Goal: Check status

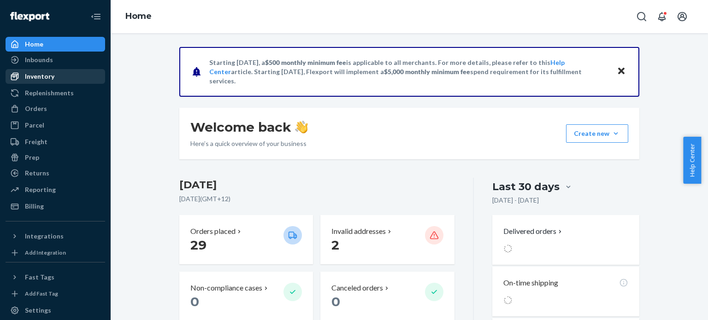
drag, startPoint x: 38, startPoint y: 65, endPoint x: 52, endPoint y: 72, distance: 15.0
click at [38, 65] on div "Inbounds" at bounding box center [55, 59] width 98 height 13
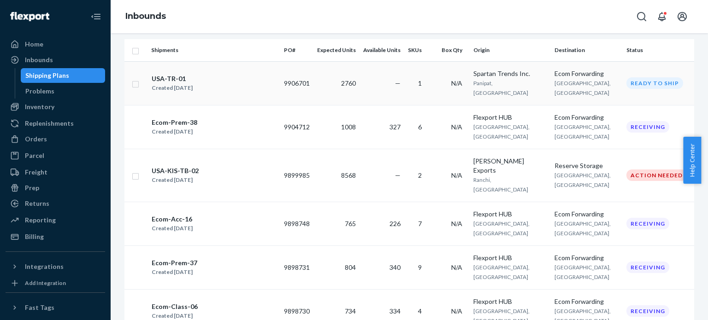
scroll to position [138, 0]
click at [182, 214] on div "Ecom-Acc-16" at bounding box center [172, 218] width 41 height 9
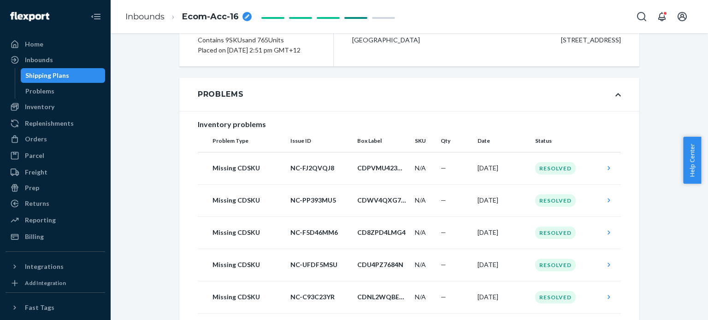
scroll to position [138, 0]
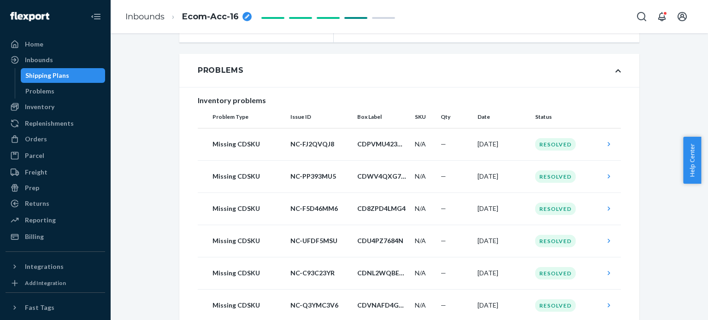
click at [610, 81] on div "Problems" at bounding box center [409, 70] width 460 height 33
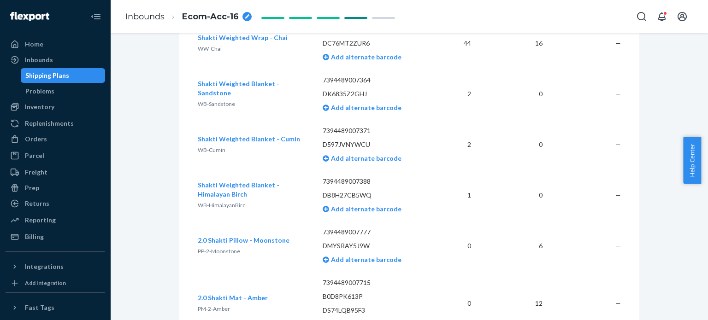
scroll to position [661, 0]
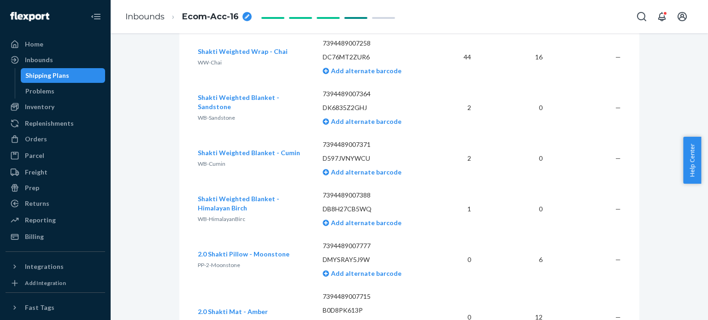
click at [251, 105] on span "Shakti Weighted Blanket - Sandstone" at bounding box center [239, 102] width 82 height 17
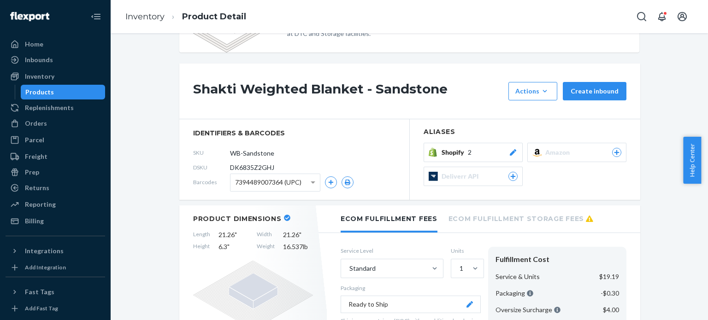
scroll to position [46, 0]
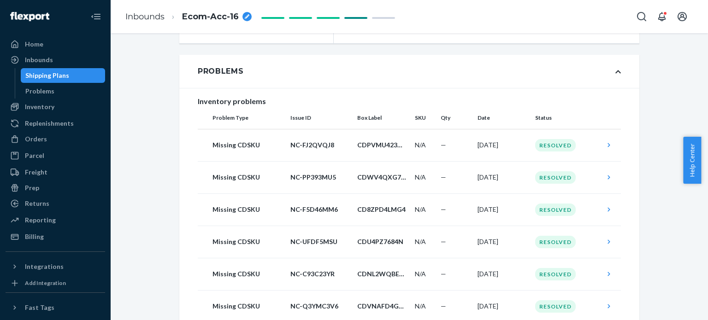
scroll to position [138, 0]
click at [618, 81] on div "Problems" at bounding box center [409, 70] width 460 height 33
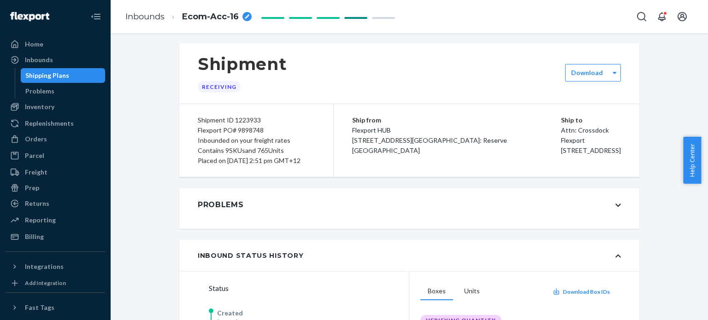
scroll to position [0, 0]
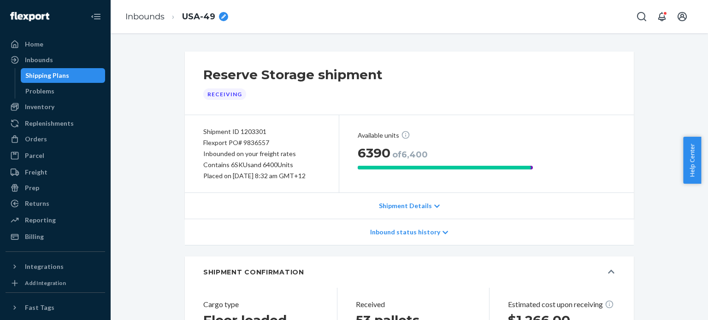
click at [472, 240] on div "Inbound status history" at bounding box center [409, 232] width 449 height 26
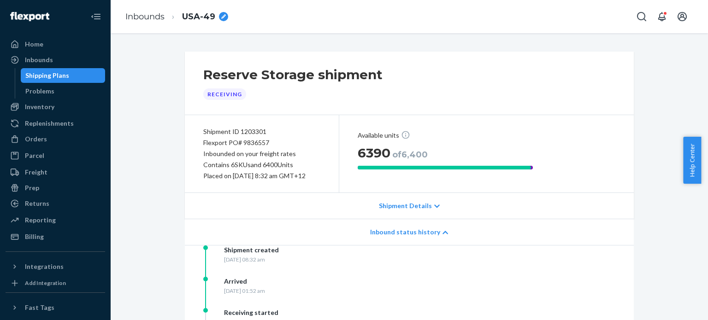
scroll to position [138, 0]
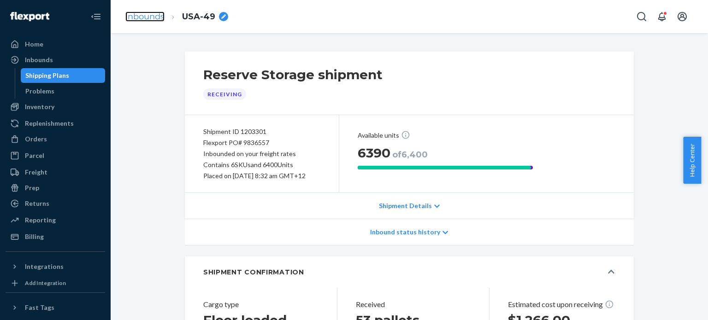
click at [137, 12] on link "Inbounds" at bounding box center [144, 17] width 39 height 10
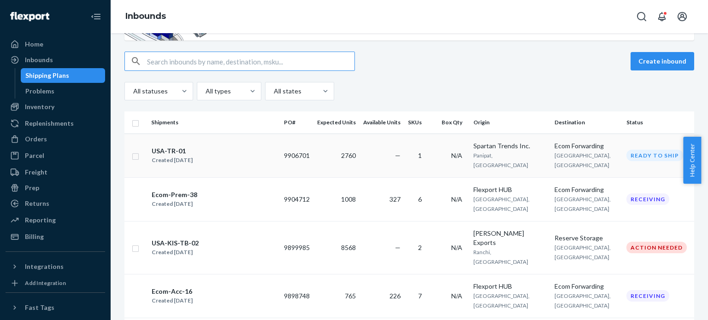
scroll to position [138, 0]
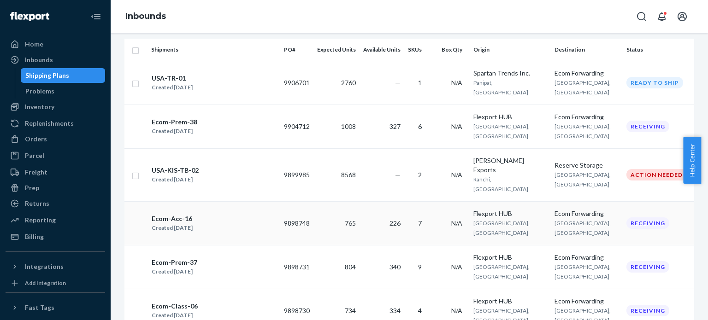
click at [182, 224] on div "Created Aug 14, 2025" at bounding box center [172, 228] width 41 height 9
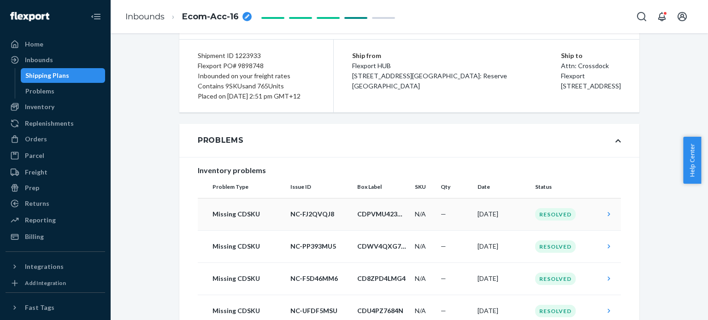
scroll to position [92, 0]
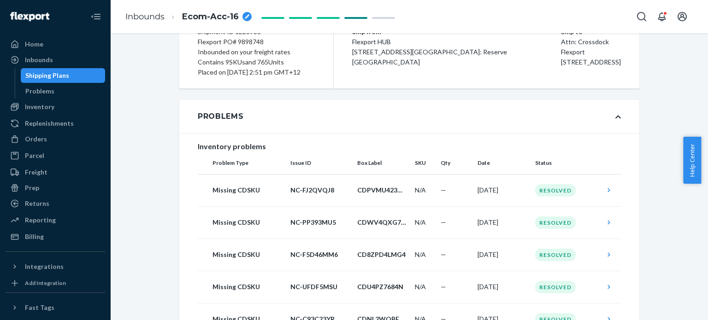
click at [619, 125] on div "Problems" at bounding box center [409, 116] width 460 height 33
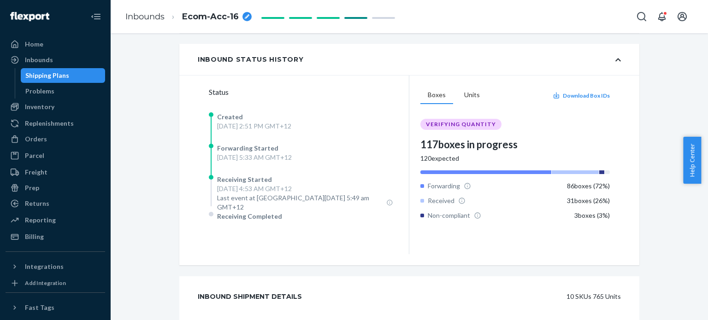
scroll to position [0, 0]
